Goal: Navigation & Orientation: Find specific page/section

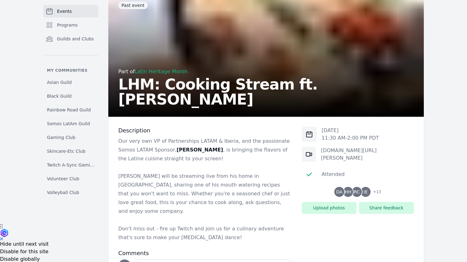
scroll to position [93, 0]
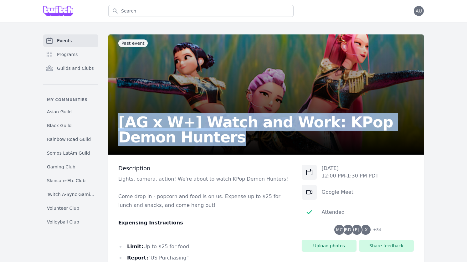
drag, startPoint x: 178, startPoint y: 139, endPoint x: 118, endPoint y: 123, distance: 61.9
click at [118, 123] on h2 "[AG x W+] Watch and Work: KPop Demon Hunters" at bounding box center [266, 130] width 296 height 30
copy h2 "[AG x W+] Watch and Work: KPop Demon Hunters"
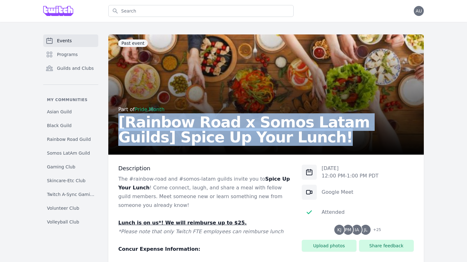
drag, startPoint x: 224, startPoint y: 137, endPoint x: 120, endPoint y: 122, distance: 105.5
click at [120, 122] on h2 "[Rainbow Road x Somos Latam Guilds] Spice Up Your Lunch!" at bounding box center [266, 130] width 296 height 30
copy h2 "[Rainbow Road x Somos Latam Guilds] Spice Up Your Lunch!"
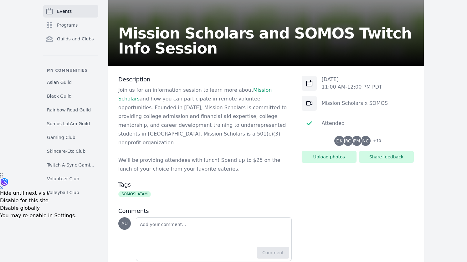
scroll to position [90, 0]
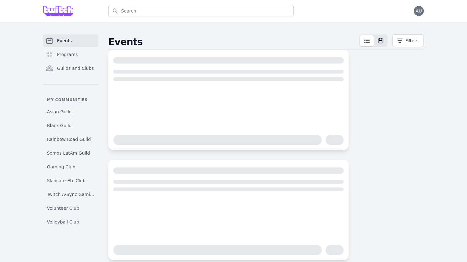
click at [367, 44] on icon at bounding box center [367, 41] width 8 height 8
click at [402, 41] on icon "button" at bounding box center [400, 41] width 6 height 6
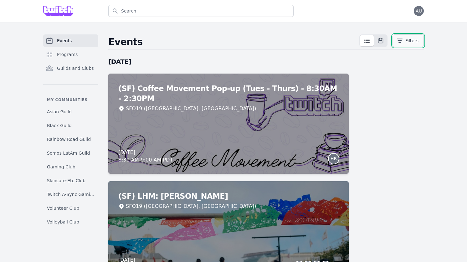
click at [408, 41] on button "Filters" at bounding box center [408, 40] width 31 height 13
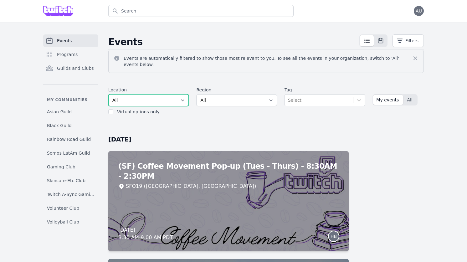
click at [173, 95] on select "All SEA81 Oscar (Seattle, WA) LHR32 (London, UK) SNA17 (Irvine, CA) LAX74 (Los …" at bounding box center [148, 100] width 80 height 12
click at [76, 123] on link "Black Guild" at bounding box center [70, 125] width 55 height 11
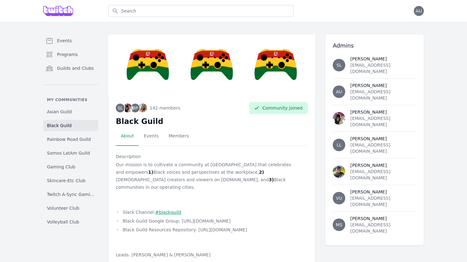
click at [413, 15] on div "Open user menu AU" at bounding box center [364, 11] width 120 height 22
click at [416, 14] on span "AU" at bounding box center [419, 11] width 10 height 10
click at [386, 28] on link "Admin" at bounding box center [394, 25] width 60 height 11
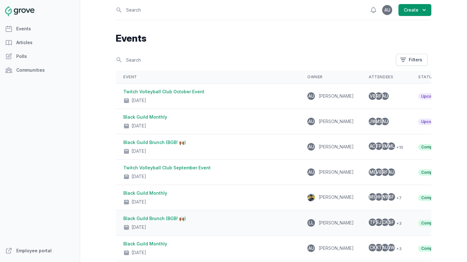
click at [176, 221] on link "Black Guild Brunch (BGB! 🙌🏾)" at bounding box center [154, 218] width 63 height 5
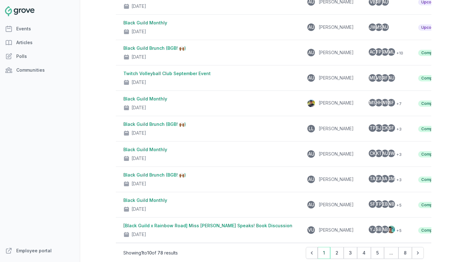
scroll to position [96, 0]
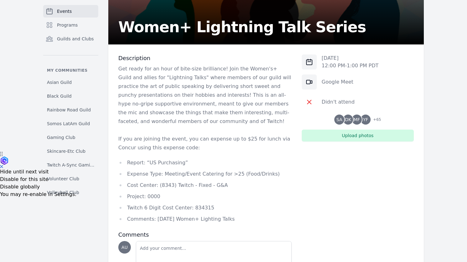
scroll to position [94, 0]
